Goal: Transaction & Acquisition: Purchase product/service

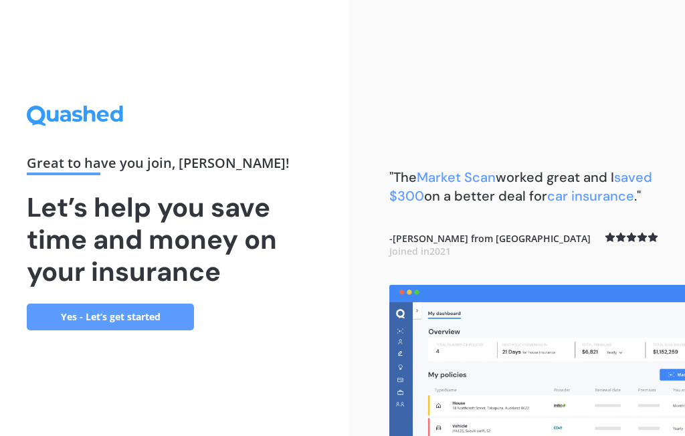
click at [134, 304] on link "Yes - Let’s get started" at bounding box center [110, 317] width 167 height 27
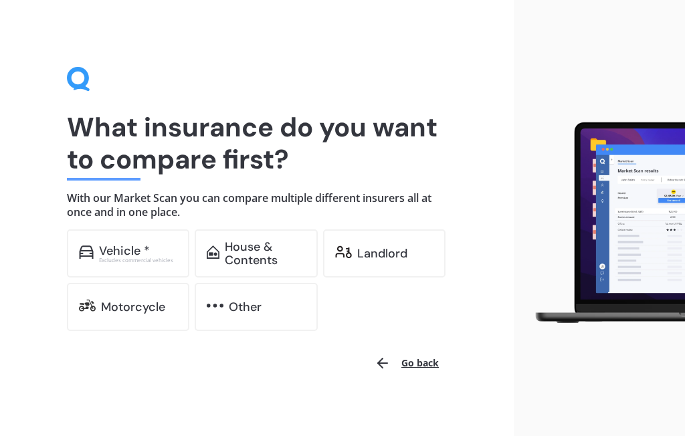
click at [148, 254] on div "Vehicle *" at bounding box center [124, 250] width 51 height 13
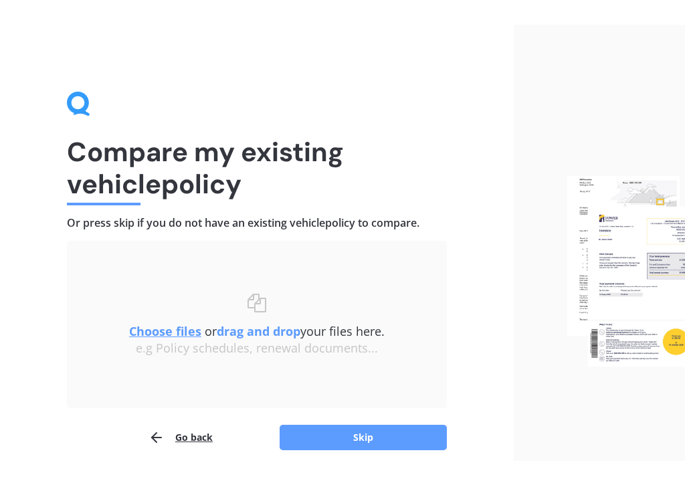
scroll to position [7, 0]
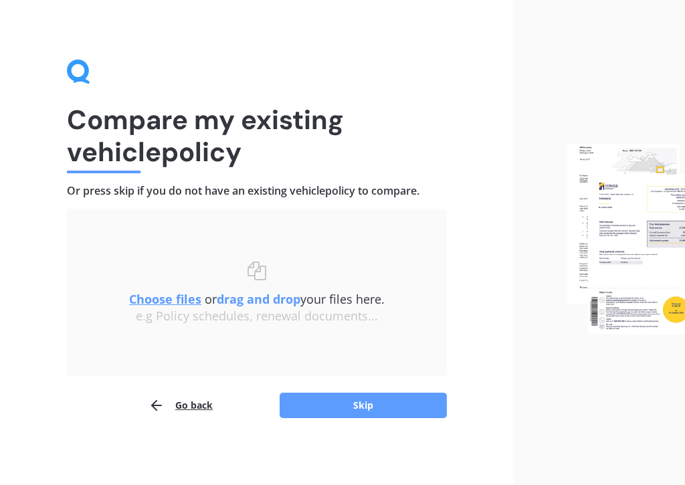
click at [370, 406] on button "Skip" at bounding box center [362, 404] width 167 height 25
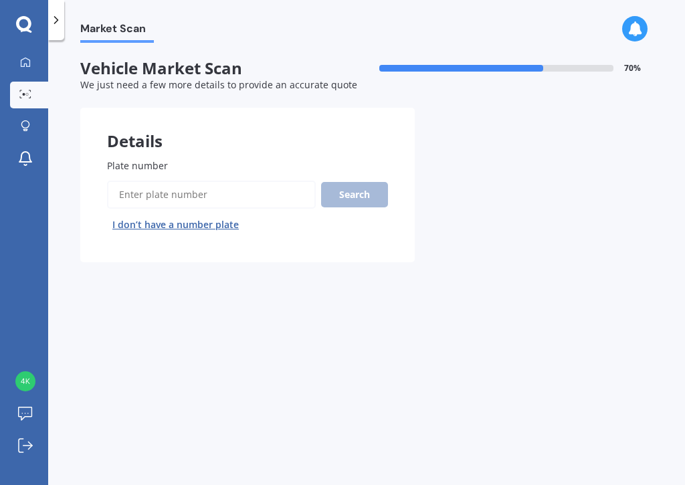
click at [214, 189] on input "Plate number" at bounding box center [211, 195] width 209 height 28
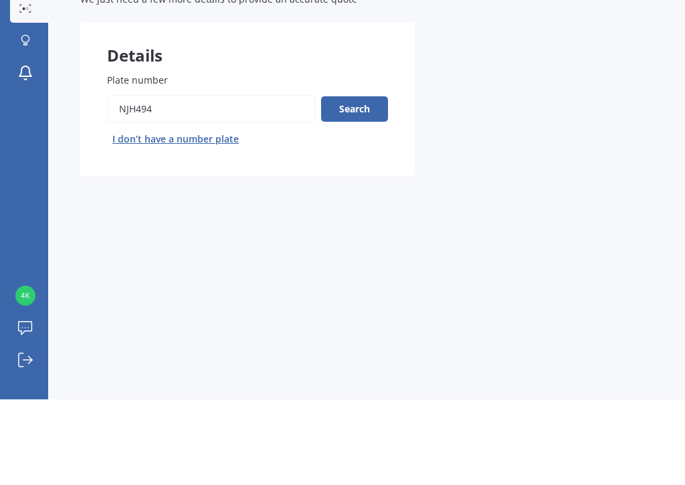
type input "NJH494"
click at [361, 182] on button "Search" at bounding box center [354, 194] width 67 height 25
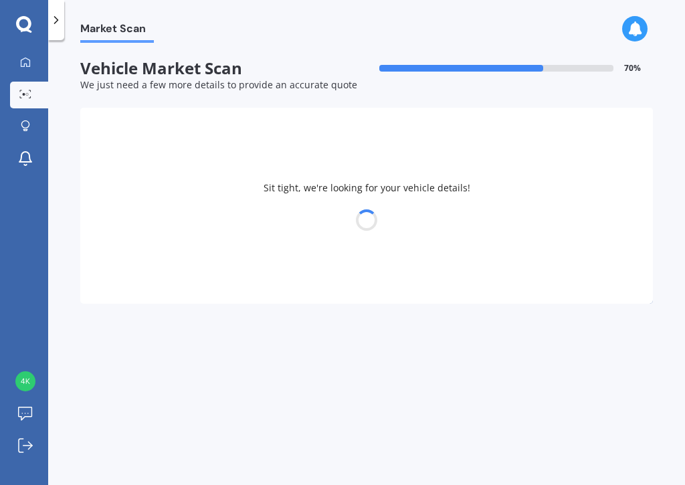
select select "MITSUBISHI"
select select "OUTLANDER"
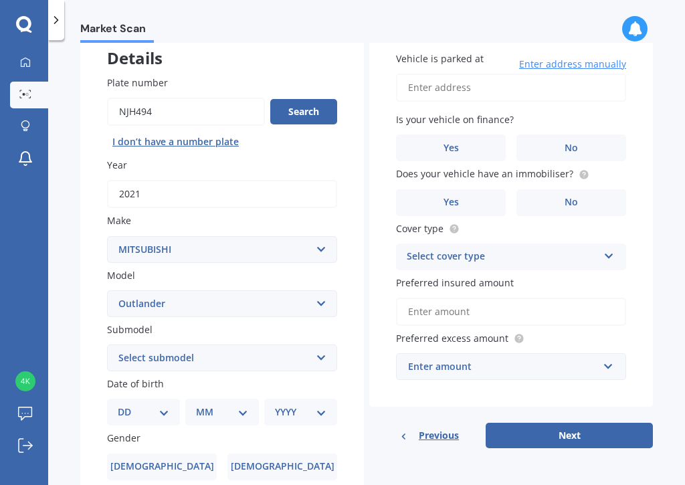
scroll to position [82, 0]
click at [324, 345] on select "Select submodel (All other) 2.4 Litre Station Wagon 3.0 Litre AWD 3.0 VRX Auto …" at bounding box center [222, 358] width 230 height 27
select select "PHEV VRX 4WD HYBRID"
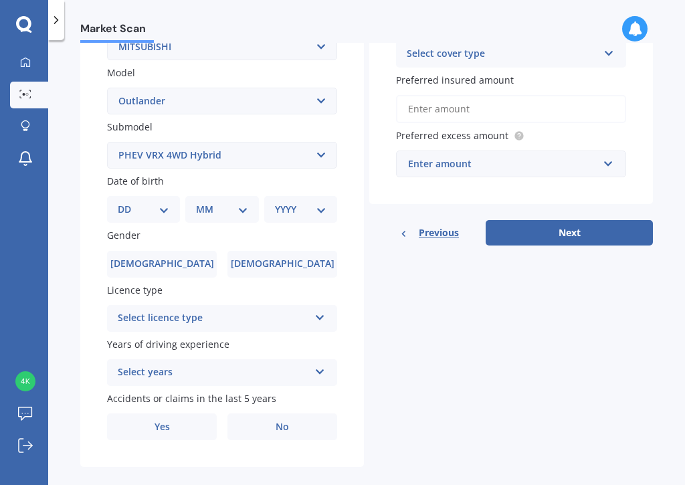
scroll to position [286, 0]
click at [167, 201] on select "DD 01 02 03 04 05 06 07 08 09 10 11 12 13 14 15 16 17 18 19 20 21 22 23 24 25 2…" at bounding box center [143, 208] width 51 height 15
select select "21"
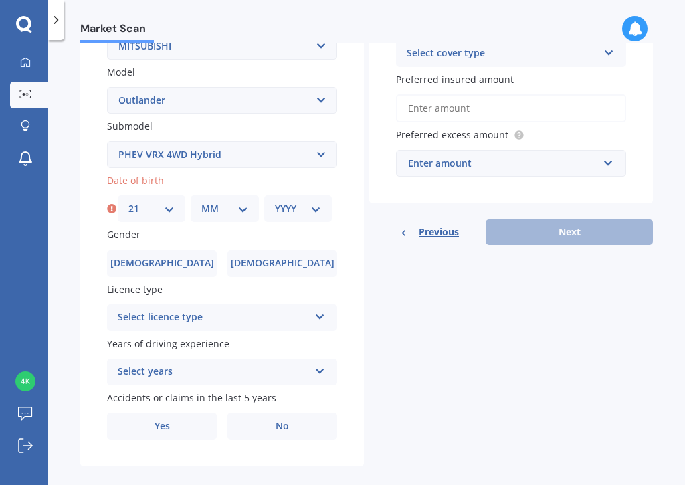
click at [236, 205] on select "MM 01 02 03 04 05 06 07 08 09 10 11 12" at bounding box center [224, 208] width 46 height 15
select select "09"
click at [314, 201] on select "YYYY 2025 2024 2023 2022 2021 2020 2019 2018 2017 2016 2015 2014 2013 2012 2011…" at bounding box center [298, 208] width 46 height 15
select select "1957"
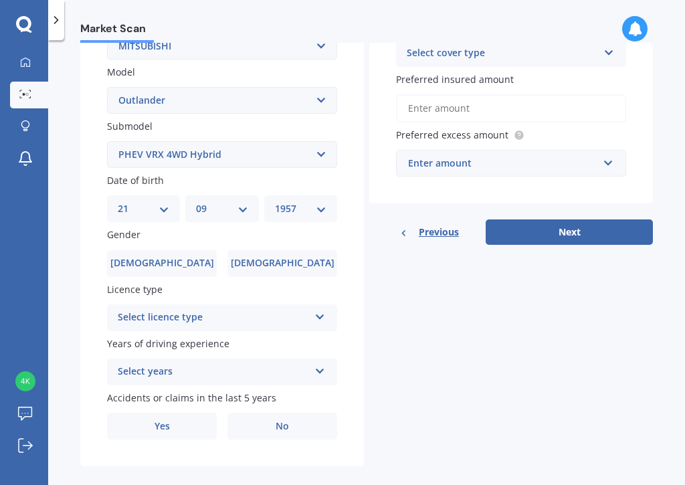
click at [287, 257] on span "Female" at bounding box center [283, 262] width 104 height 11
click at [0, 0] on input "Female" at bounding box center [0, 0] width 0 height 0
click at [323, 310] on icon at bounding box center [319, 314] width 11 height 9
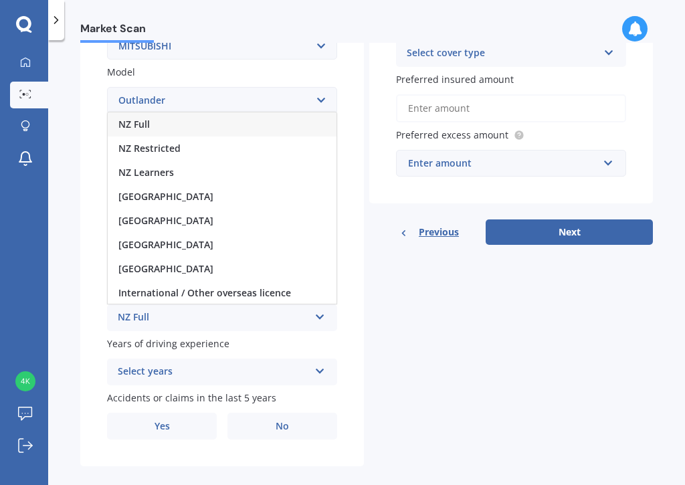
click at [213, 114] on div "NZ Full" at bounding box center [222, 124] width 229 height 24
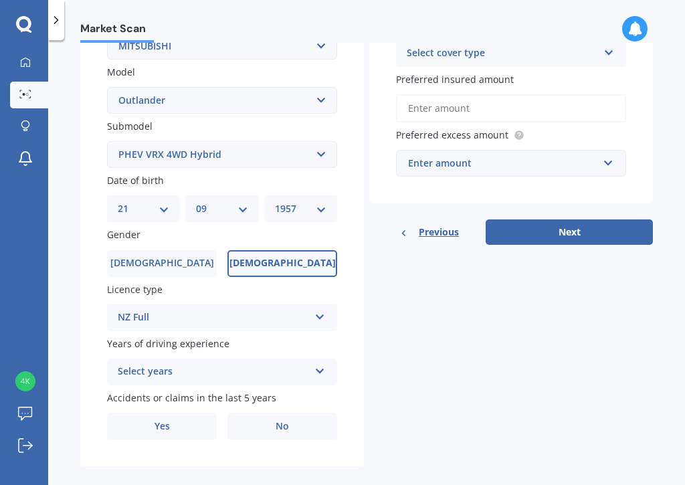
click at [322, 364] on icon at bounding box center [319, 368] width 11 height 9
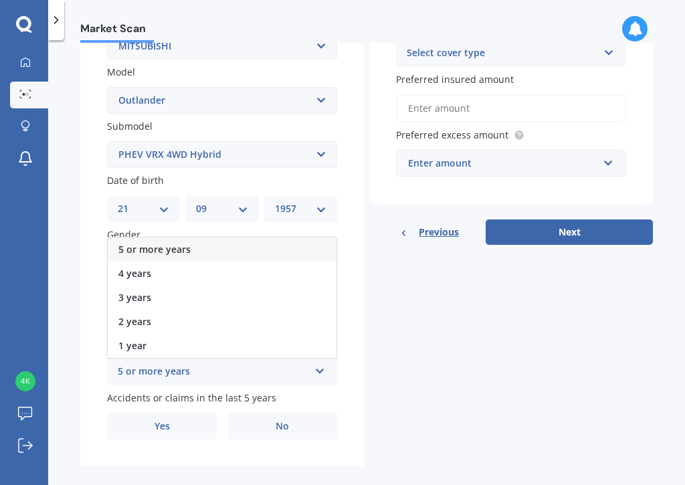
click at [186, 243] on span "5 or more years" at bounding box center [154, 249] width 72 height 13
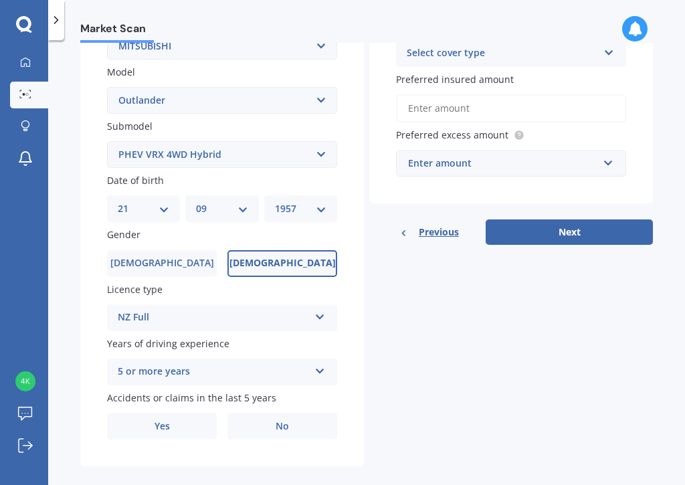
click at [278, 421] on span "No" at bounding box center [281, 426] width 13 height 11
click at [0, 0] on input "No" at bounding box center [0, 0] width 0 height 0
click at [491, 100] on input "Preferred insured amount" at bounding box center [511, 108] width 230 height 28
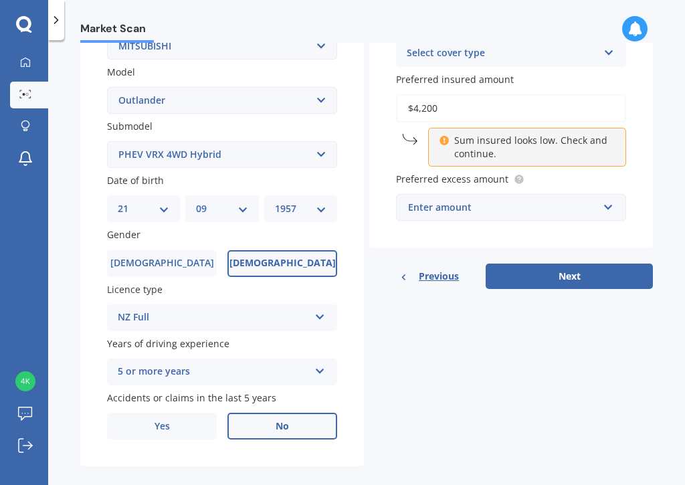
type input "$42,000"
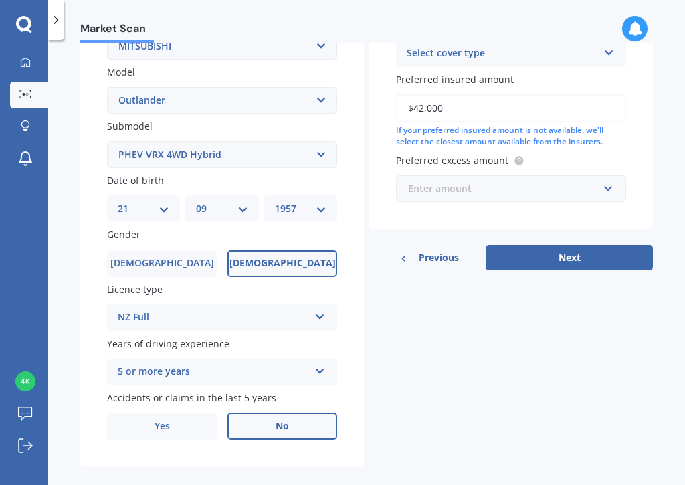
click at [608, 177] on input "text" at bounding box center [506, 188] width 218 height 25
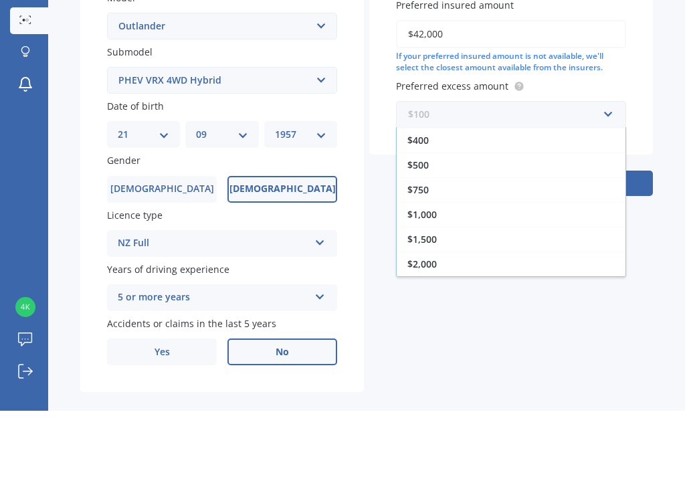
scroll to position [24, 0]
click at [426, 233] on span "$500" at bounding box center [417, 239] width 21 height 13
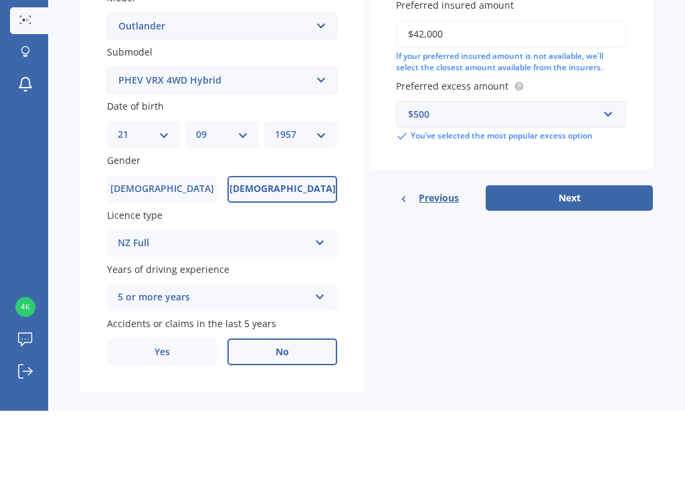
click at [576, 259] on button "Next" at bounding box center [568, 271] width 167 height 25
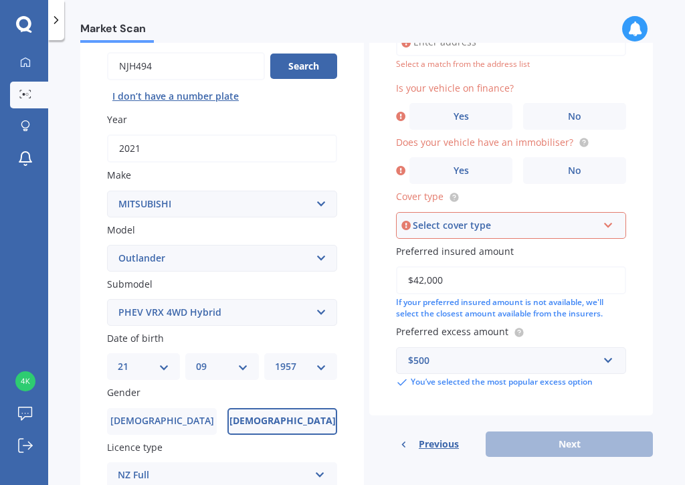
scroll to position [90, 0]
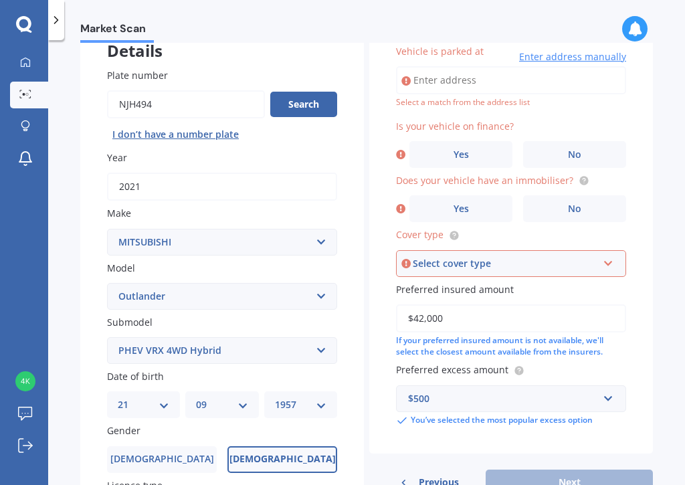
click at [474, 75] on input "Vehicle is parked at" at bounding box center [511, 80] width 230 height 28
type input "53B Hillwood Drive, Wakapuaka 7071"
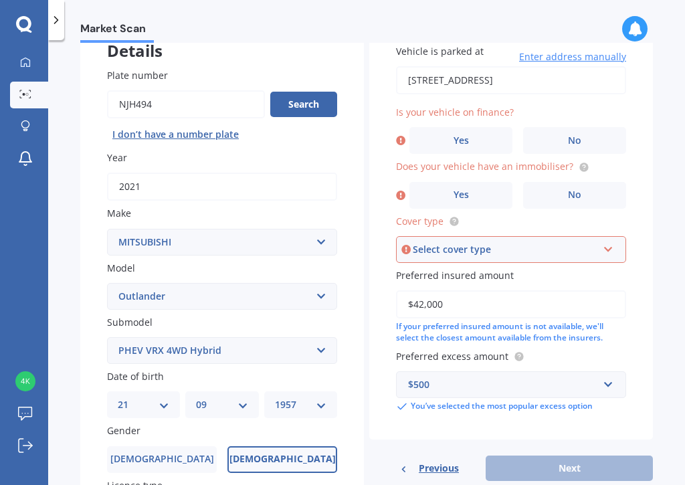
click at [583, 133] on label "No" at bounding box center [574, 140] width 103 height 27
click at [0, 0] on input "No" at bounding box center [0, 0] width 0 height 0
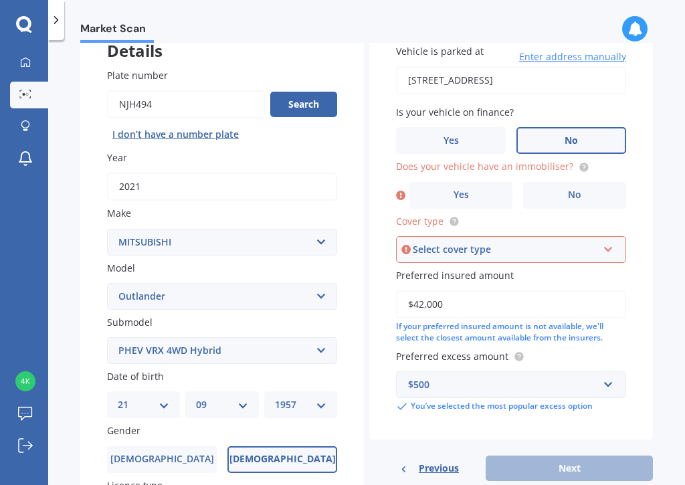
click at [580, 189] on span "No" at bounding box center [574, 194] width 13 height 11
click at [0, 0] on input "No" at bounding box center [0, 0] width 0 height 0
click at [609, 242] on icon at bounding box center [607, 246] width 11 height 9
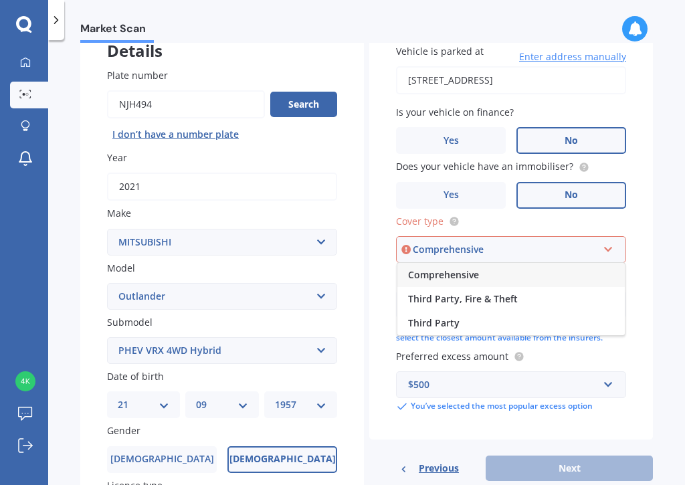
click at [524, 263] on div "Comprehensive" at bounding box center [510, 275] width 227 height 24
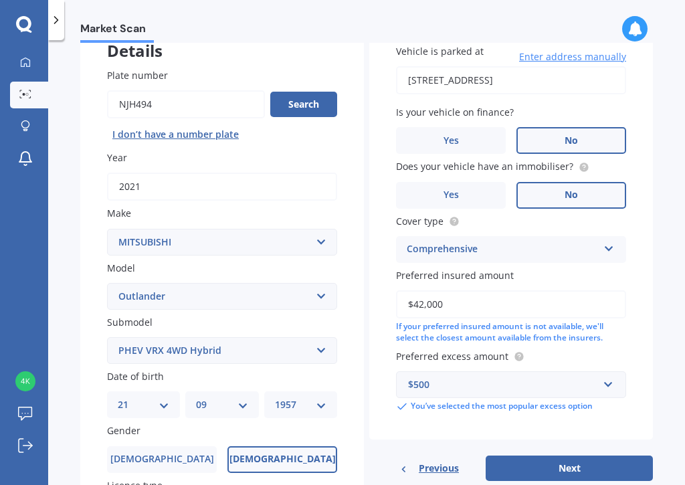
click at [588, 435] on button "Next" at bounding box center [568, 467] width 167 height 25
select select "21"
select select "09"
select select "1957"
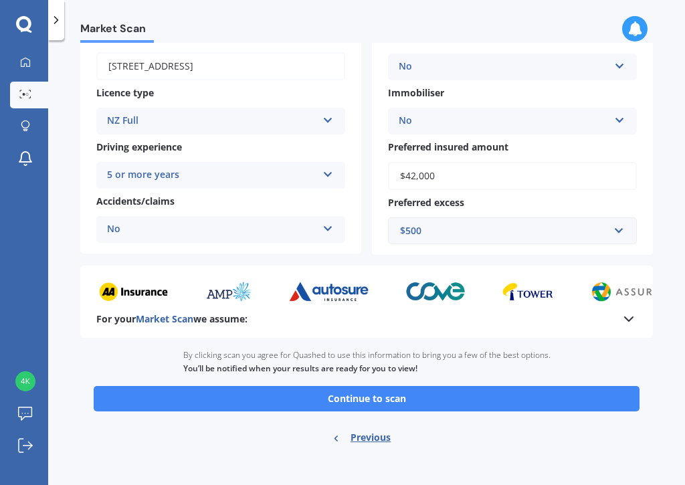
scroll to position [197, 0]
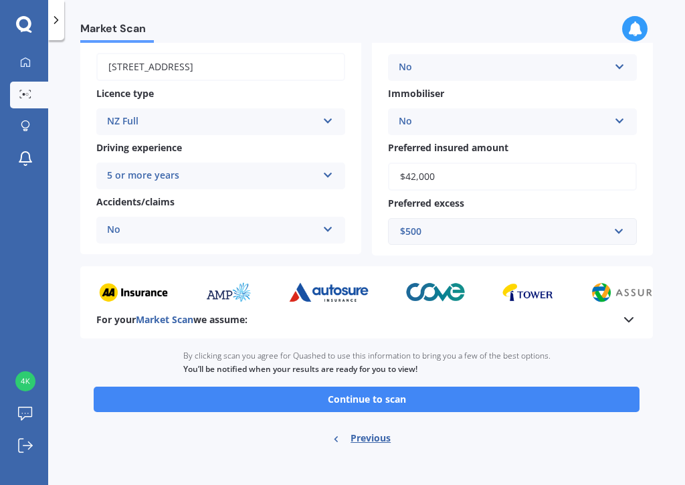
click at [418, 394] on button "Continue to scan" at bounding box center [367, 398] width 546 height 25
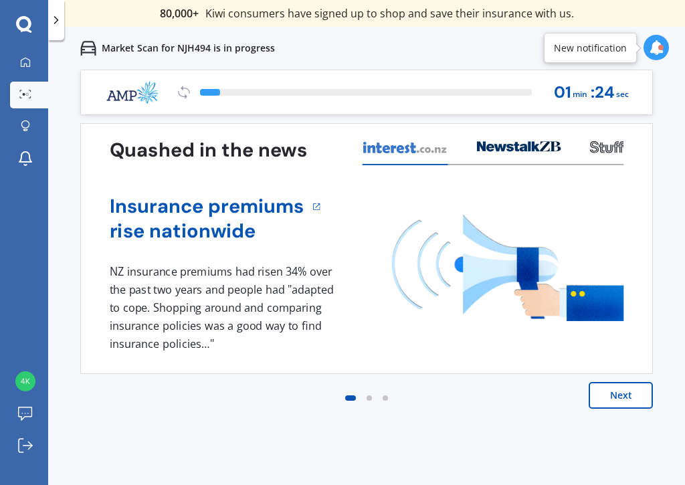
click at [618, 395] on button "Next" at bounding box center [620, 395] width 64 height 27
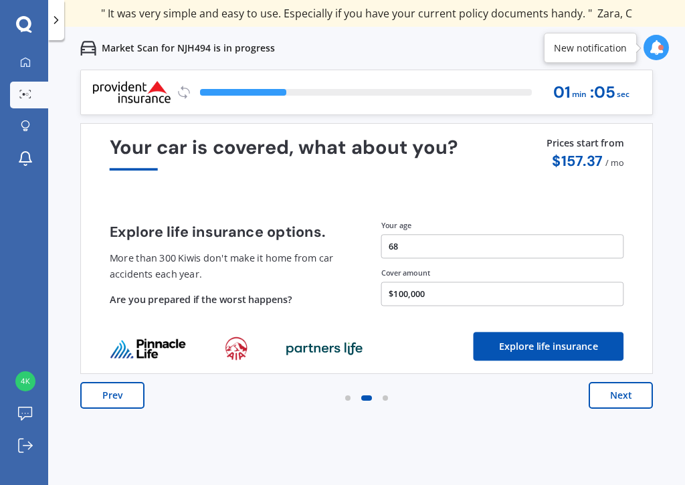
click at [620, 396] on button "Next" at bounding box center [620, 395] width 64 height 27
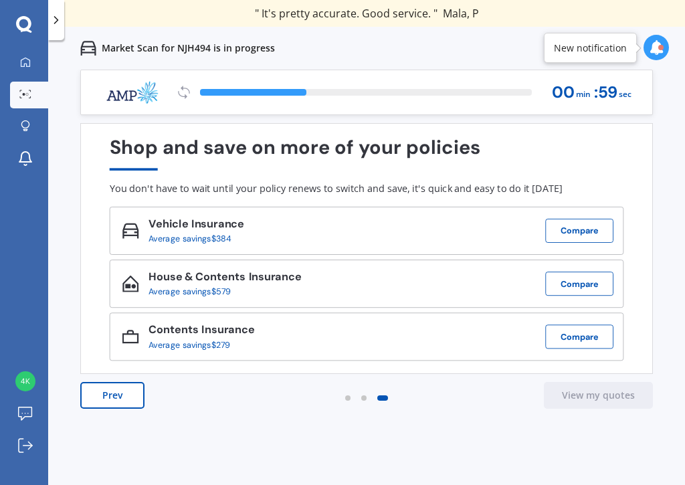
click at [592, 229] on button "Compare" at bounding box center [579, 231] width 68 height 24
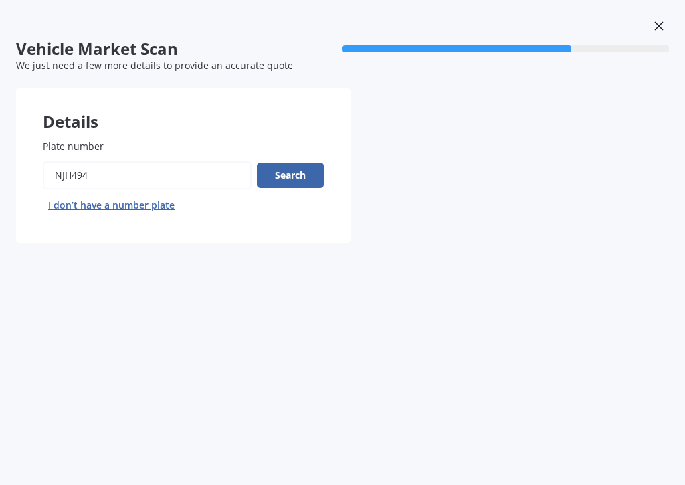
click at [287, 173] on button "Search" at bounding box center [290, 174] width 67 height 25
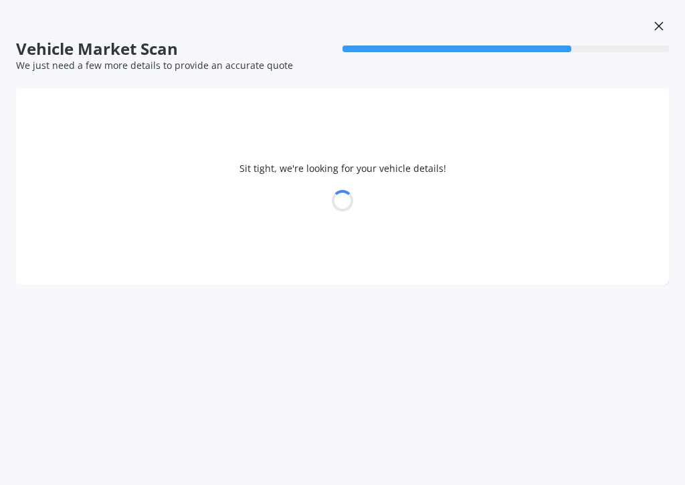
select select "MITSUBISHI"
select select "OUTLANDER"
select select "21"
select select "09"
select select "1957"
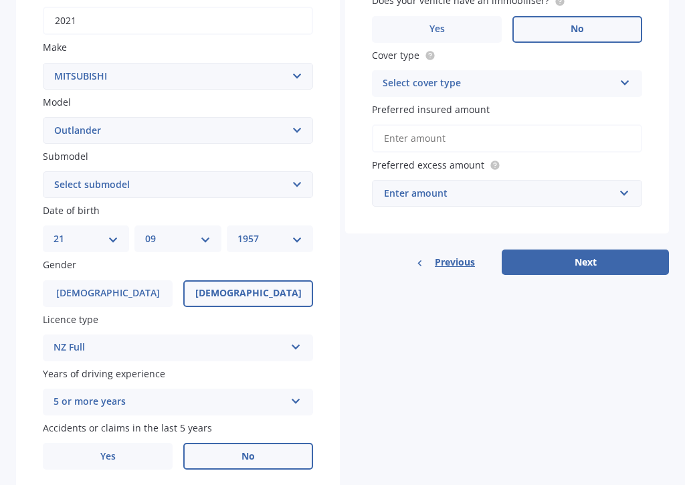
scroll to position [245, 0]
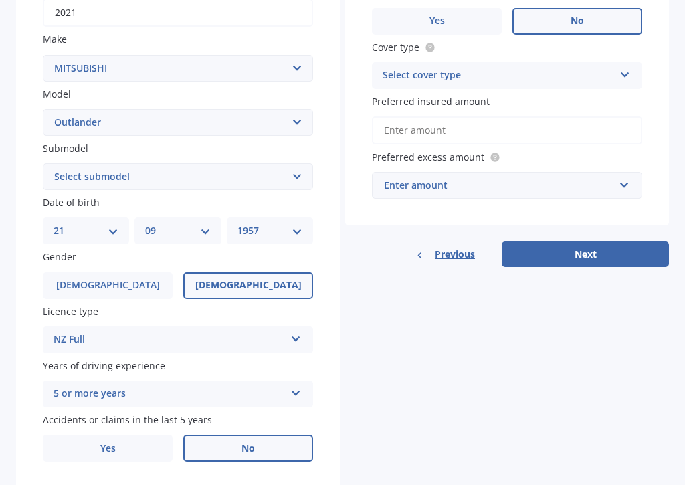
click at [584, 249] on button "Next" at bounding box center [584, 253] width 167 height 25
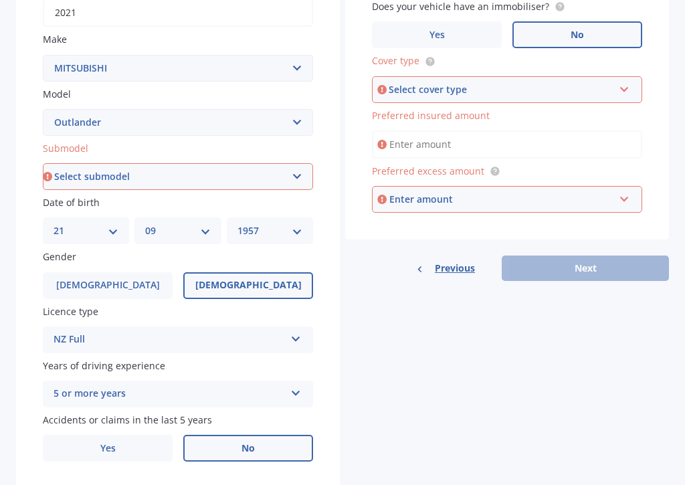
click at [494, 82] on div "Select cover type" at bounding box center [500, 89] width 225 height 15
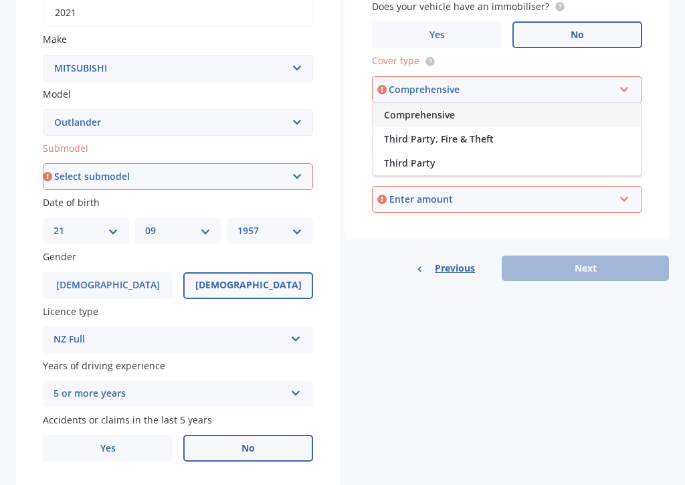
click at [446, 114] on span "Comprehensive" at bounding box center [419, 114] width 71 height 13
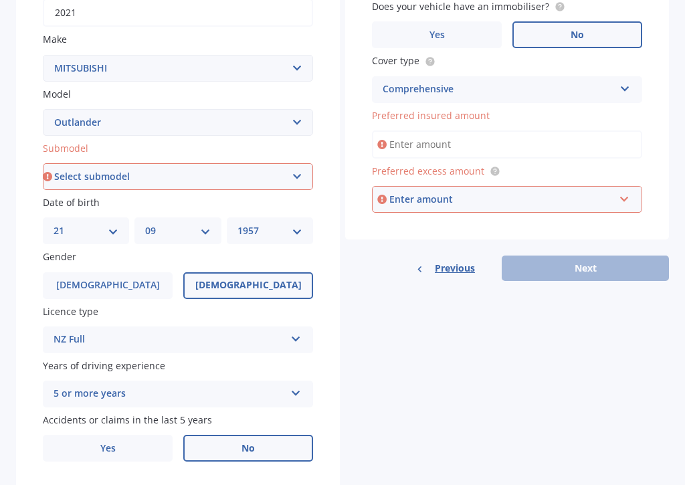
click at [481, 130] on input "Preferred insured amount" at bounding box center [507, 144] width 270 height 28
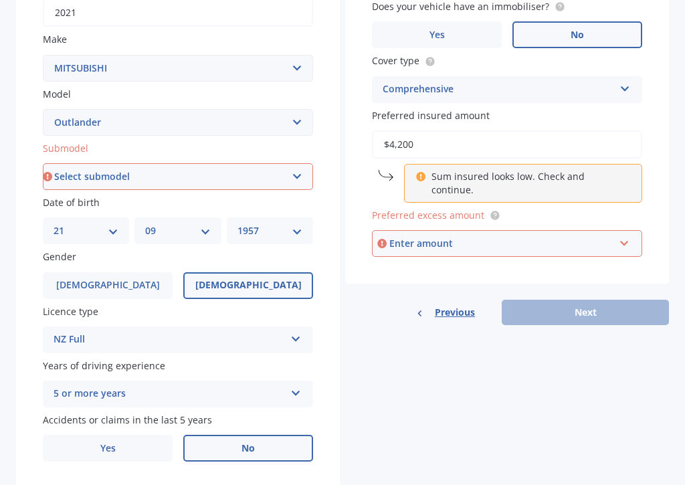
type input "$42,000"
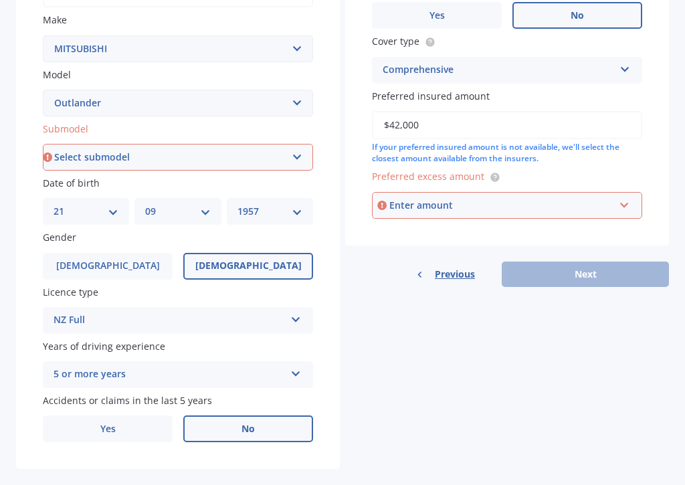
scroll to position [263, 0]
click at [621, 195] on input "text" at bounding box center [502, 205] width 258 height 25
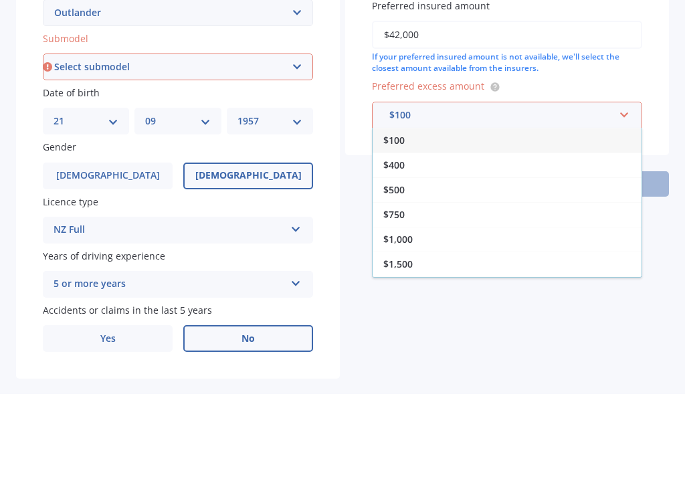
click at [399, 274] on span "$500" at bounding box center [393, 280] width 21 height 13
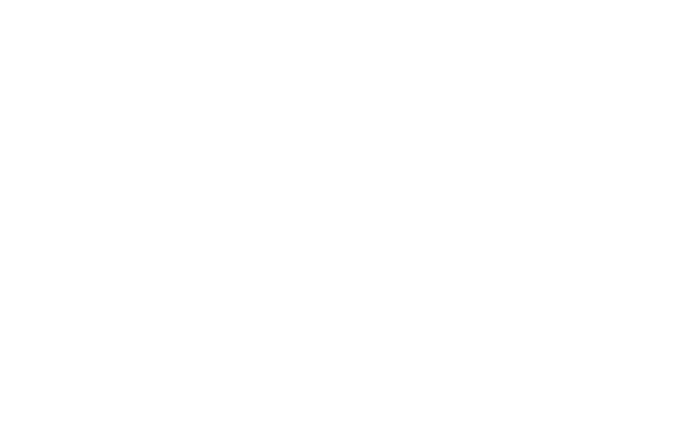
scroll to position [-26, 0]
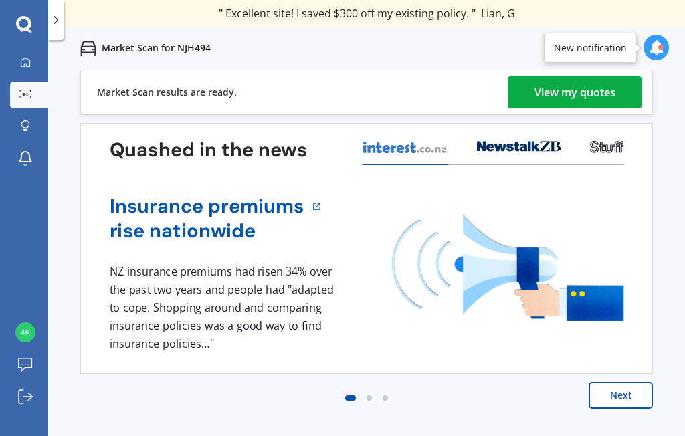
click at [589, 86] on div "View my quotes" at bounding box center [574, 92] width 81 height 32
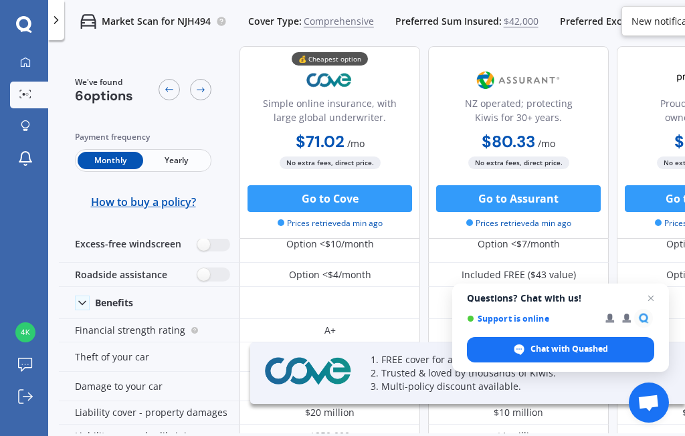
scroll to position [70, 0]
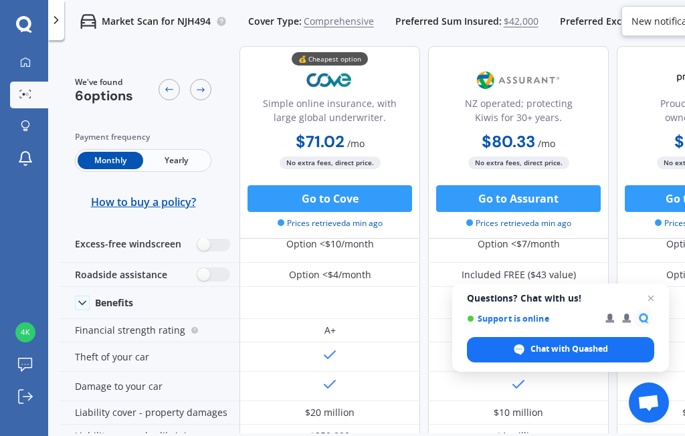
click at [651, 292] on span "Close chat" at bounding box center [651, 298] width 16 height 16
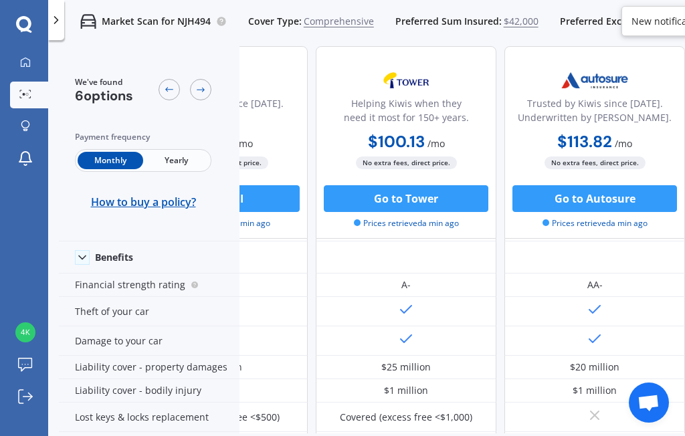
scroll to position [116, 678]
click at [427, 194] on button "Go to Tower" at bounding box center [406, 198] width 164 height 27
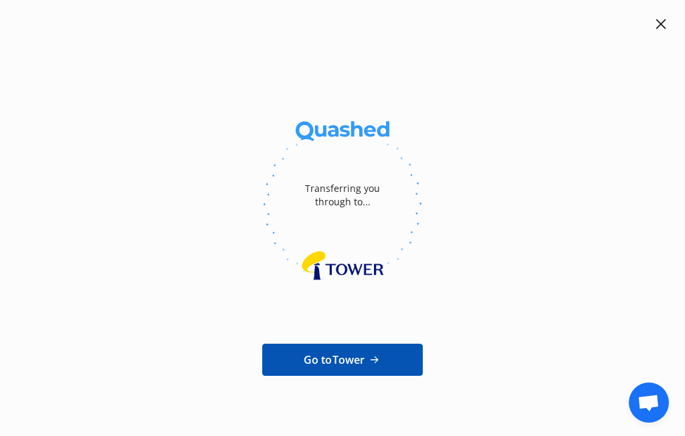
click at [385, 359] on link "Go to Tower" at bounding box center [342, 360] width 160 height 32
